Goal: Find specific page/section: Find specific page/section

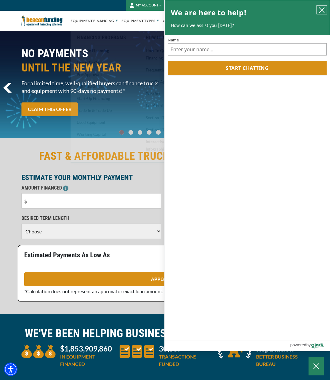
click at [323, 11] on icon "close chatbox" at bounding box center [322, 10] width 5 height 5
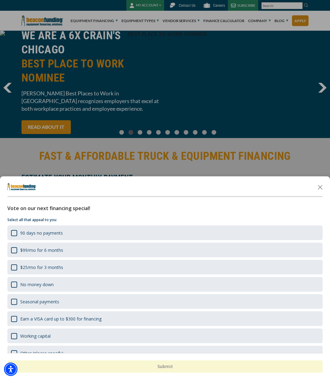
click at [319, 185] on icon "Close the survey" at bounding box center [320, 187] width 12 height 12
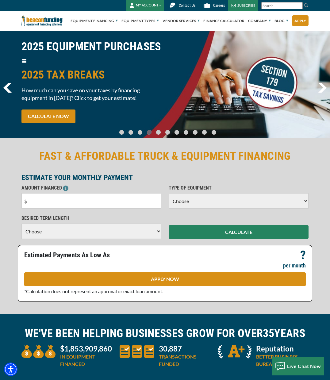
click at [161, 4] on button "MY ACCOUNT" at bounding box center [145, 5] width 38 height 11
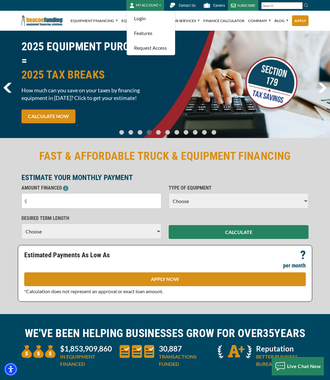
click at [161, 5] on button "MY ACCOUNT" at bounding box center [145, 5] width 38 height 11
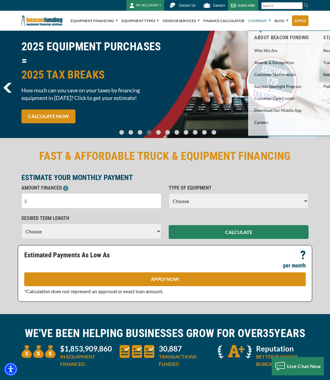
click at [266, 20] on link "Company" at bounding box center [259, 21] width 23 height 20
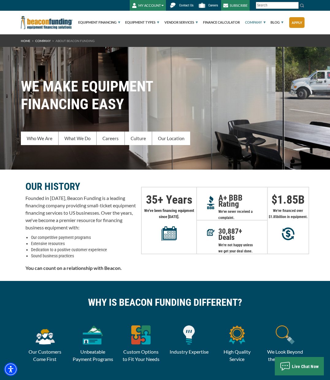
click at [172, 137] on link "Our Location" at bounding box center [171, 139] width 38 height 14
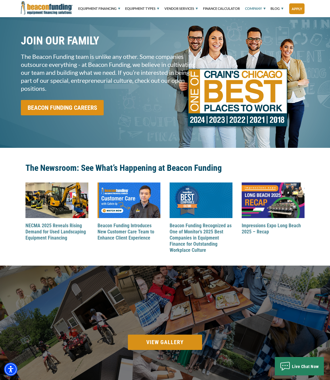
scroll to position [743, 0]
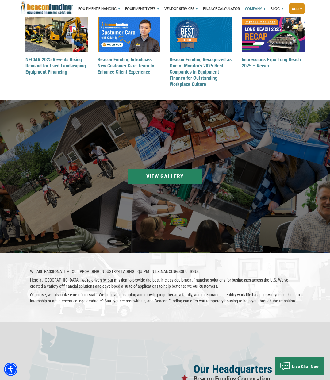
click at [161, 177] on section "Beacon Accounting at the 100 Best Places to Work in Chicago pizza party New sui…" at bounding box center [165, 176] width 330 height 153
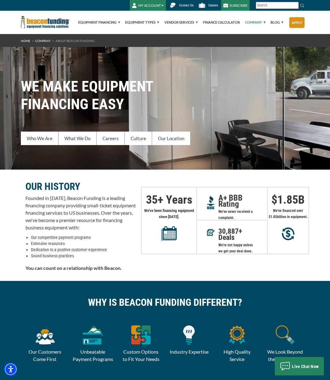
scroll to position [0, 0]
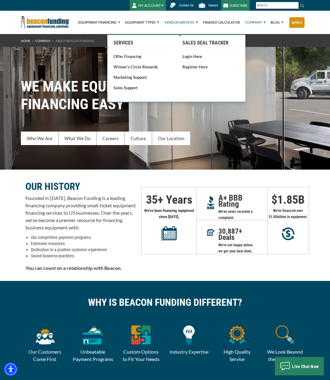
click at [186, 25] on link "Vendor Services" at bounding box center [179, 22] width 38 height 23
